Goal: Information Seeking & Learning: Understand process/instructions

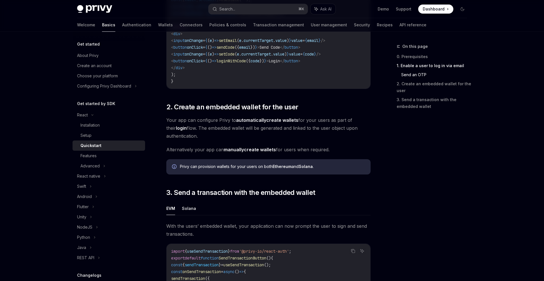
scroll to position [343, 0]
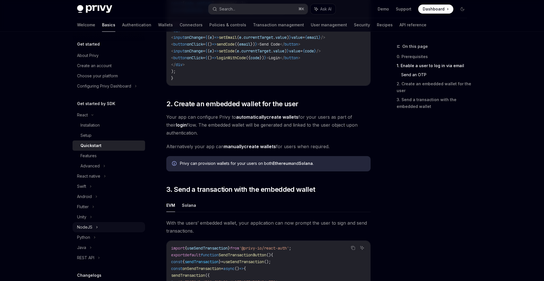
click at [93, 227] on div "NodeJS" at bounding box center [108, 227] width 72 height 10
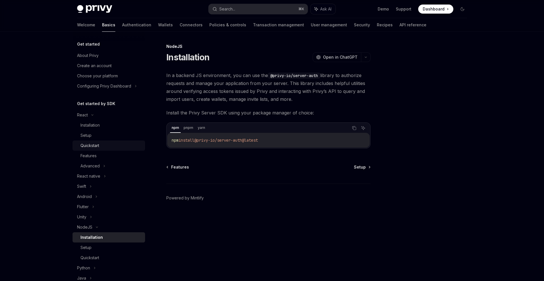
click at [88, 146] on div "Quickstart" at bounding box center [89, 145] width 19 height 7
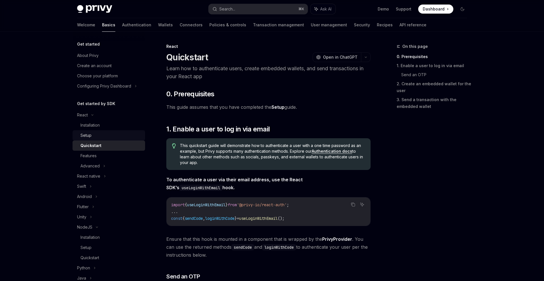
click at [91, 135] on div "Setup" at bounding box center [85, 135] width 11 height 7
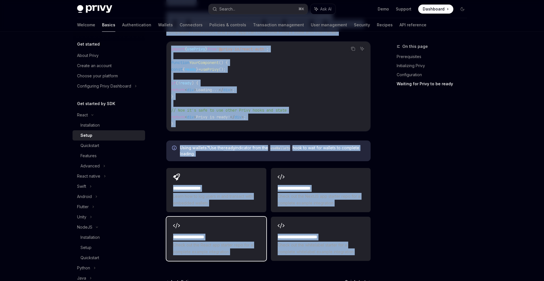
scroll to position [634, 0]
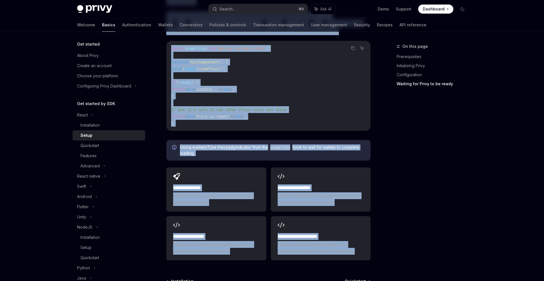
drag, startPoint x: 168, startPoint y: 58, endPoint x: 210, endPoint y: 260, distance: 205.9
copy div "Initializing Privy In your project, import the PrivyProvider component and wrap…"
click at [97, 147] on div "Quickstart" at bounding box center [89, 145] width 19 height 7
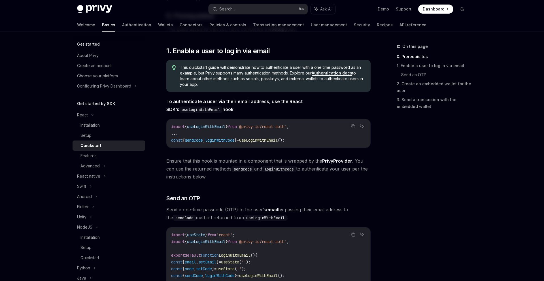
scroll to position [33, 0]
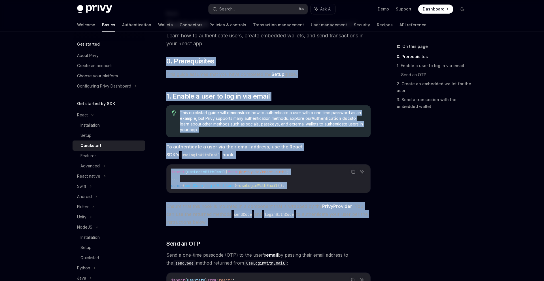
drag, startPoint x: 166, startPoint y: 53, endPoint x: 160, endPoint y: 232, distance: 179.1
copy div "0. Prerequisites This guide assumes that you have completed the Setup guide. ​ …"
click at [229, 168] on code "import { useLoginWithEmail } from '@privy-io/react-auth' ; ... const { sendCode…" at bounding box center [268, 178] width 195 height 20
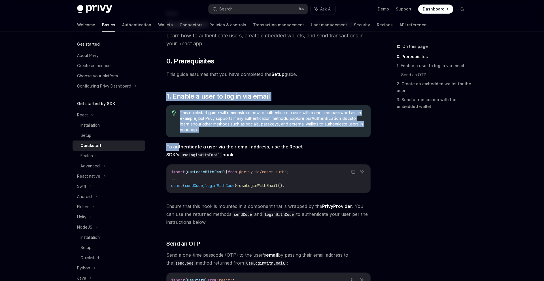
drag, startPoint x: 165, startPoint y: 85, endPoint x: 178, endPoint y: 147, distance: 63.8
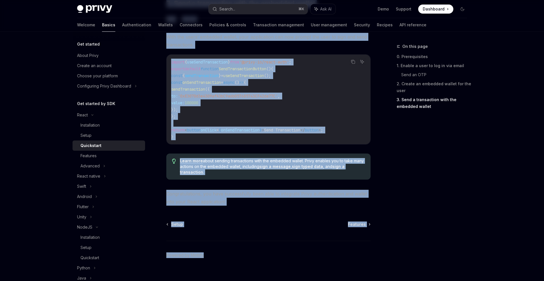
scroll to position [540, 0]
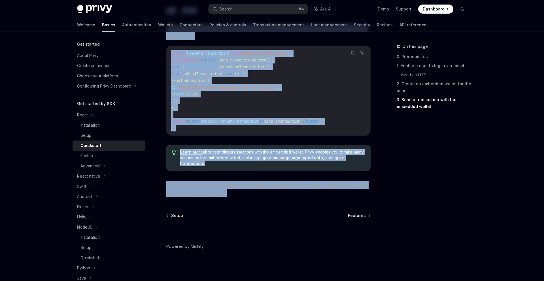
drag, startPoint x: 168, startPoint y: 50, endPoint x: 233, endPoint y: 199, distance: 162.4
copy div "Quickstart OpenAI Open in ChatGPT Learn how to authenticate users, create embed…"
click at [89, 154] on div "Features" at bounding box center [88, 155] width 16 height 7
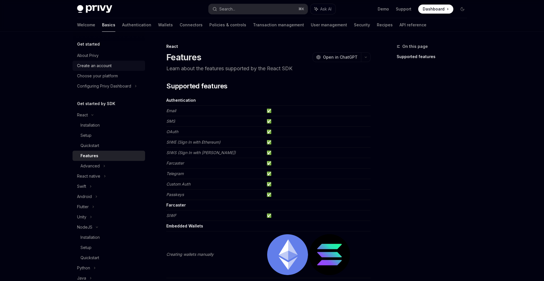
click at [95, 69] on div "Create an account" at bounding box center [94, 65] width 35 height 7
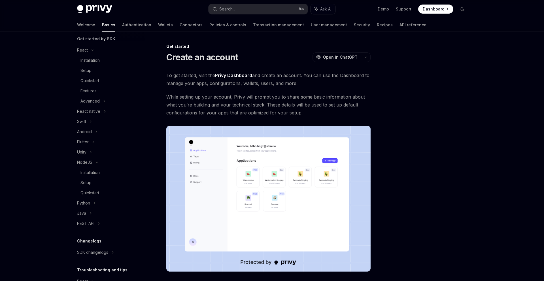
scroll to position [102, 0]
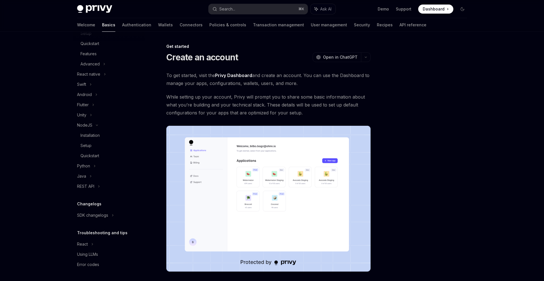
type textarea "*"
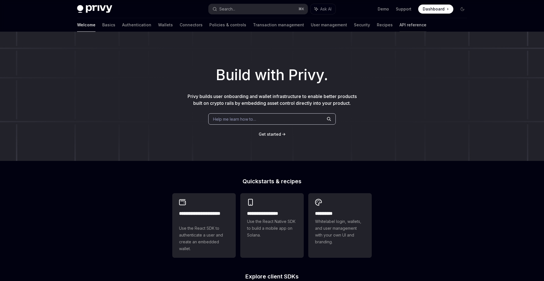
click at [399, 25] on link "API reference" at bounding box center [412, 25] width 27 height 14
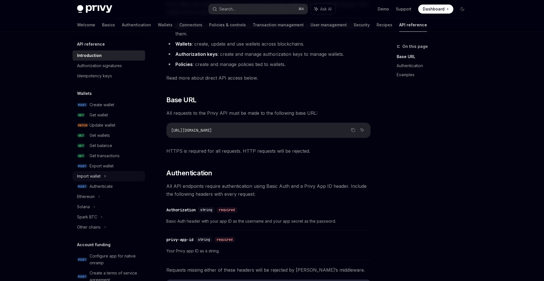
scroll to position [67, 0]
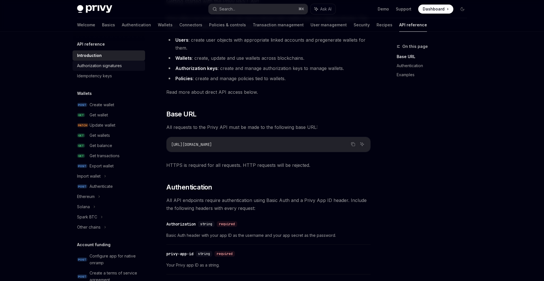
click at [110, 69] on div "Authorization signatures" at bounding box center [99, 65] width 45 height 7
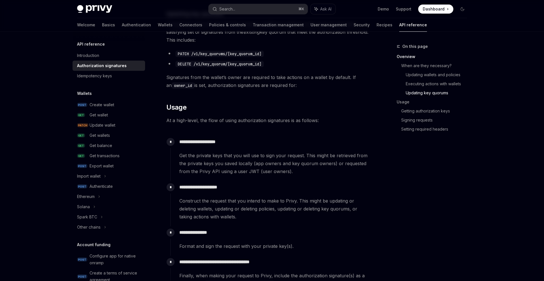
scroll to position [470, 0]
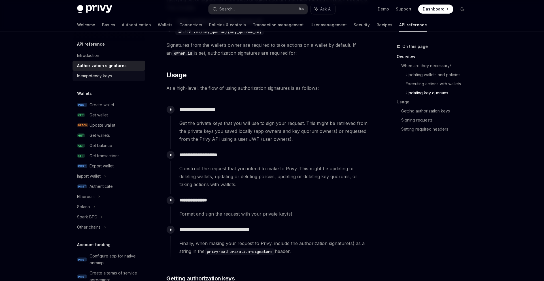
click at [108, 76] on div "Idempotency keys" at bounding box center [94, 75] width 35 height 7
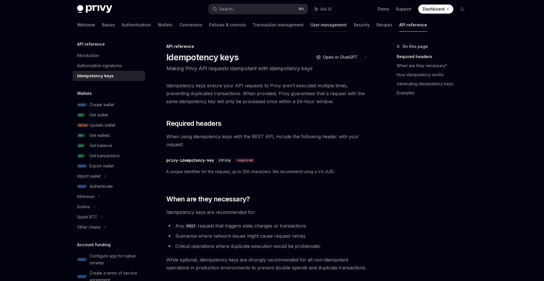
click at [310, 24] on link "User management" at bounding box center [328, 25] width 36 height 14
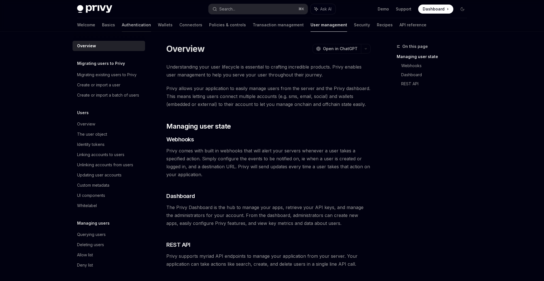
click at [122, 25] on link "Authentication" at bounding box center [136, 25] width 29 height 14
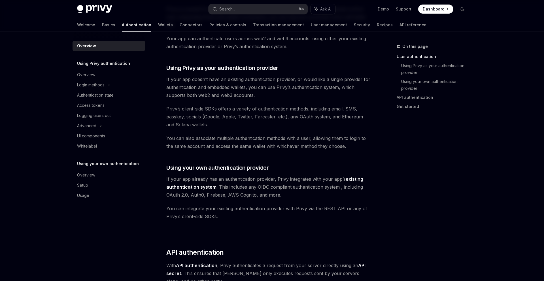
scroll to position [106, 0]
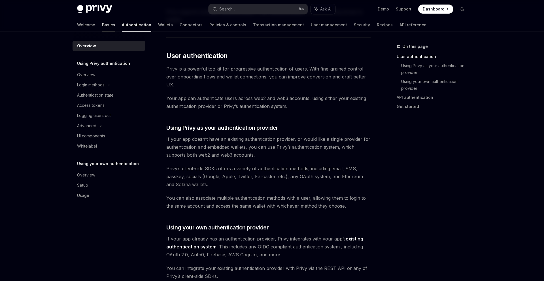
click at [102, 24] on link "Basics" at bounding box center [108, 25] width 13 height 14
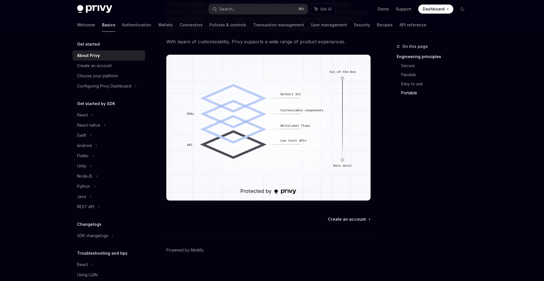
scroll to position [460, 0]
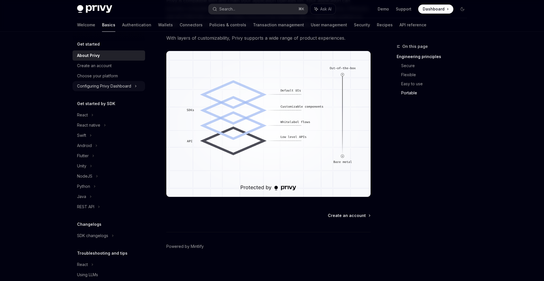
click at [99, 84] on div "Configuring Privy Dashboard" at bounding box center [104, 86] width 54 height 7
type textarea "*"
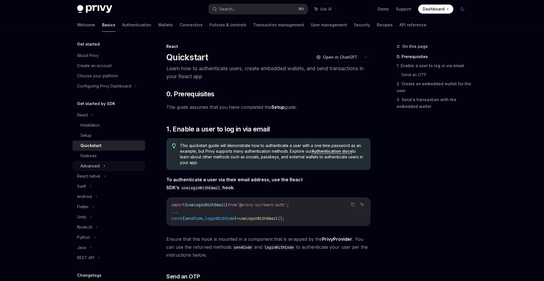
click at [96, 164] on div "Advanced" at bounding box center [89, 166] width 19 height 7
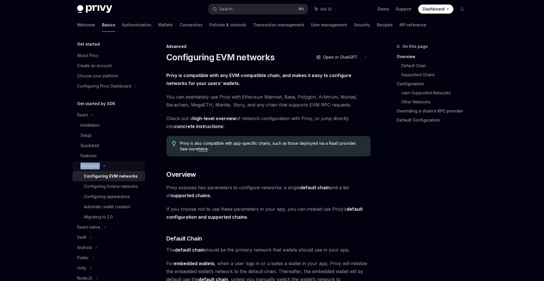
click at [96, 164] on div "Advanced" at bounding box center [89, 166] width 19 height 7
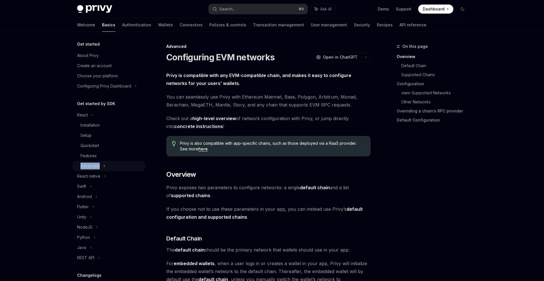
click at [96, 164] on div "Advanced" at bounding box center [89, 166] width 19 height 7
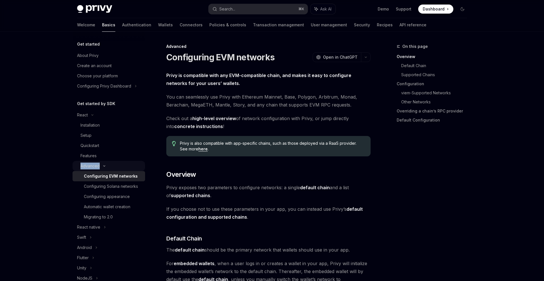
click at [96, 164] on div "Advanced" at bounding box center [89, 166] width 19 height 7
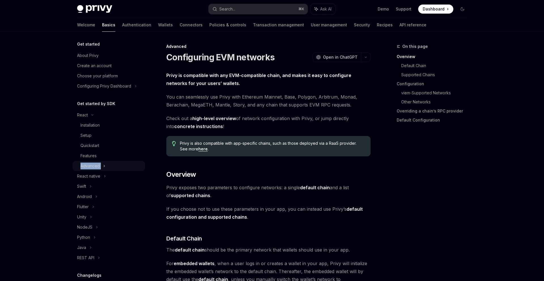
click at [96, 164] on div "Advanced" at bounding box center [89, 166] width 19 height 7
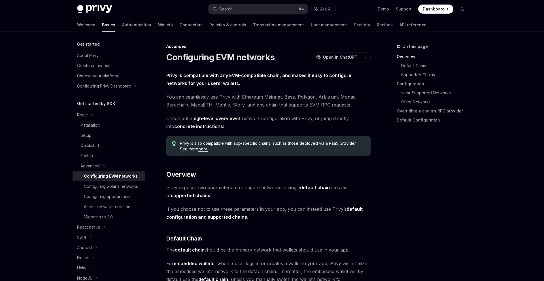
click at [99, 176] on div "Configuring EVM networks" at bounding box center [111, 176] width 54 height 7
type textarea "*"
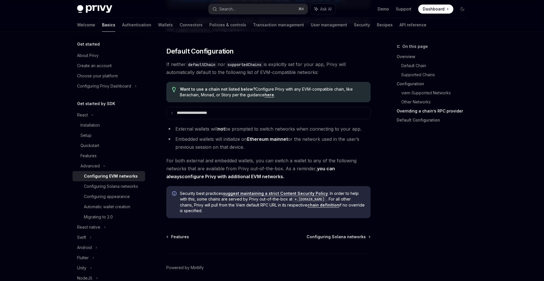
scroll to position [1425, 0]
